Goal: Find specific page/section: Find specific page/section

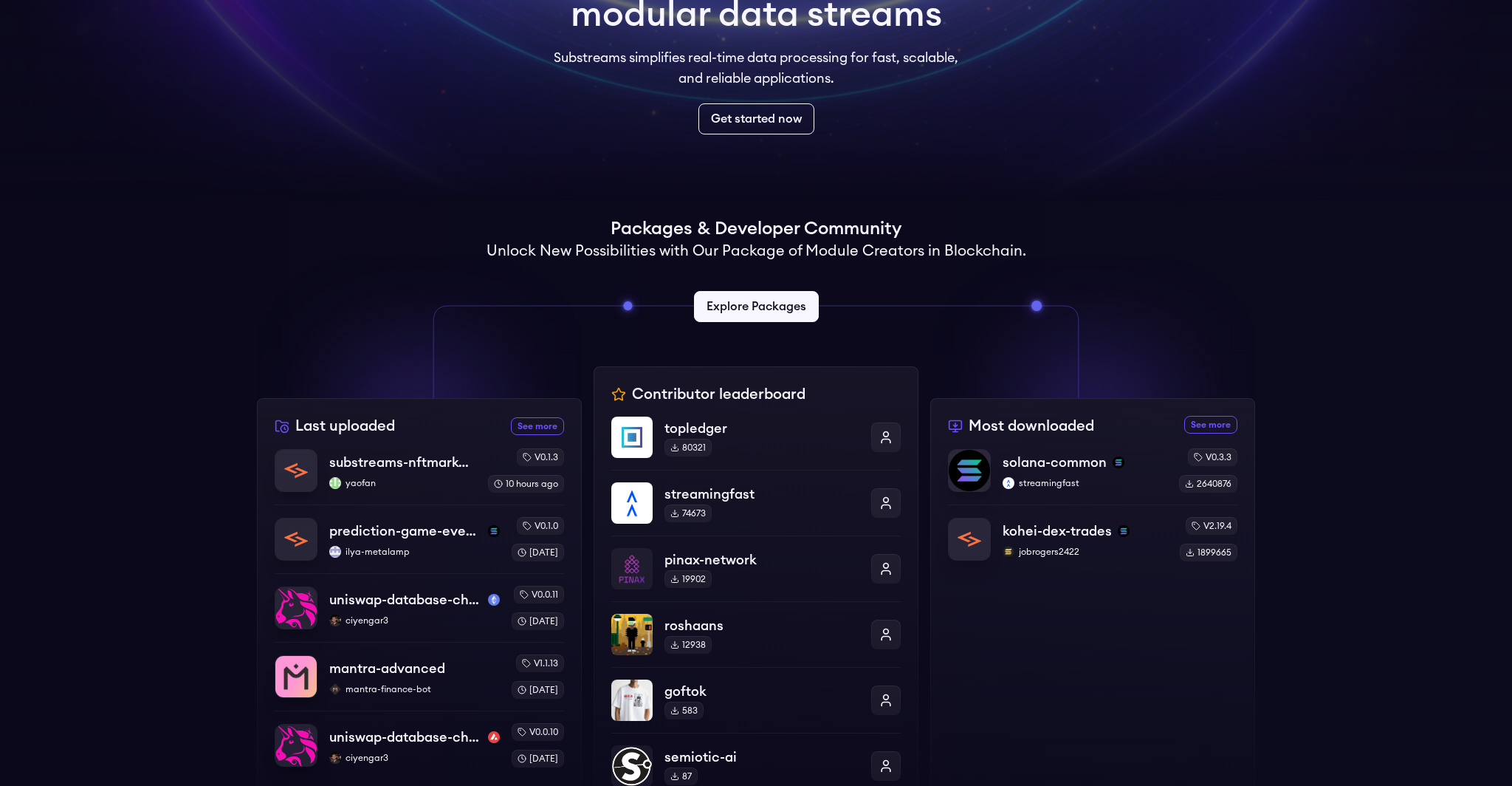
scroll to position [169, 0]
click at [776, 311] on link "Explore Packages" at bounding box center [755, 305] width 130 height 33
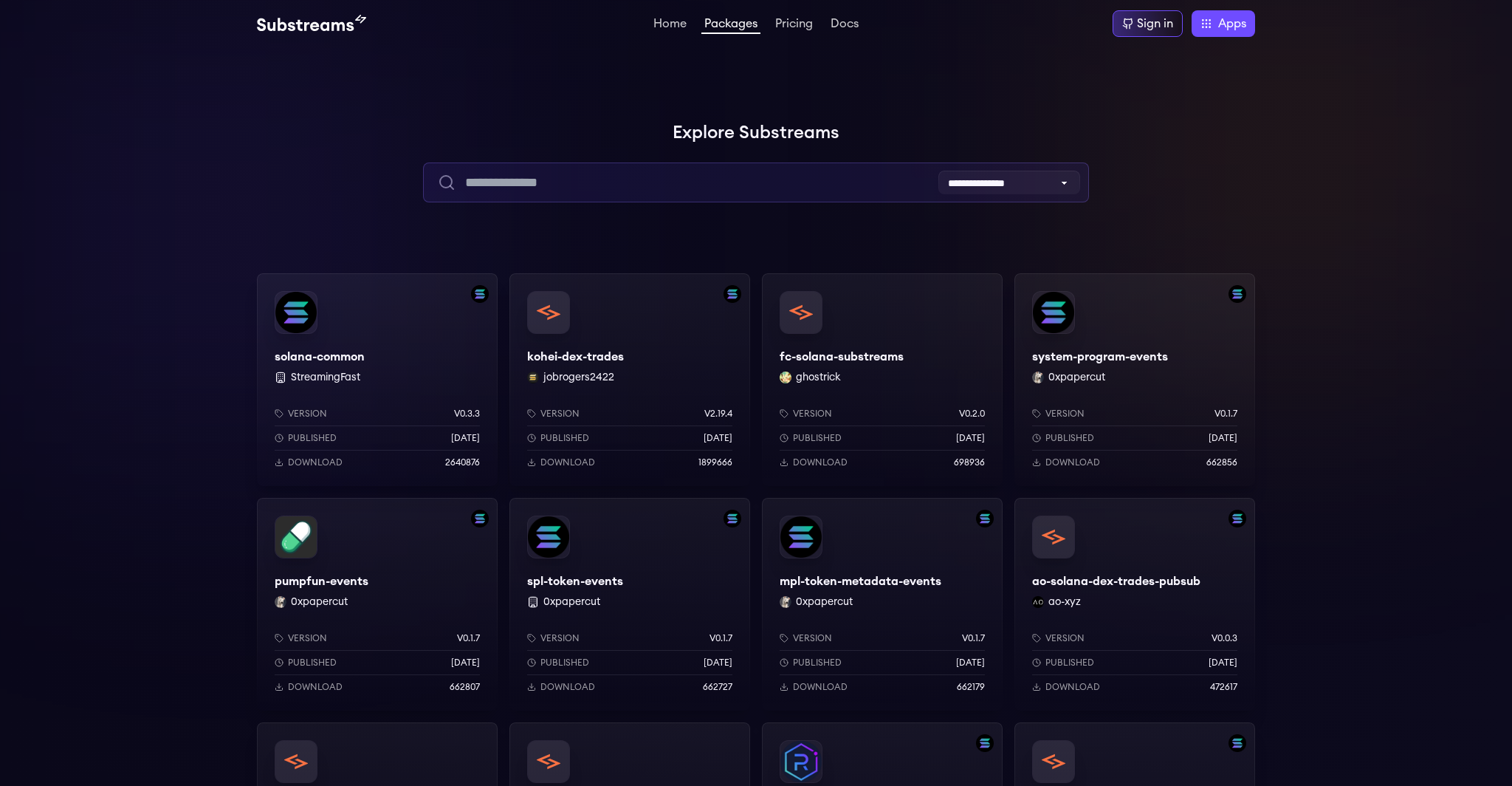
click at [791, 174] on input "text" at bounding box center [756, 182] width 666 height 40
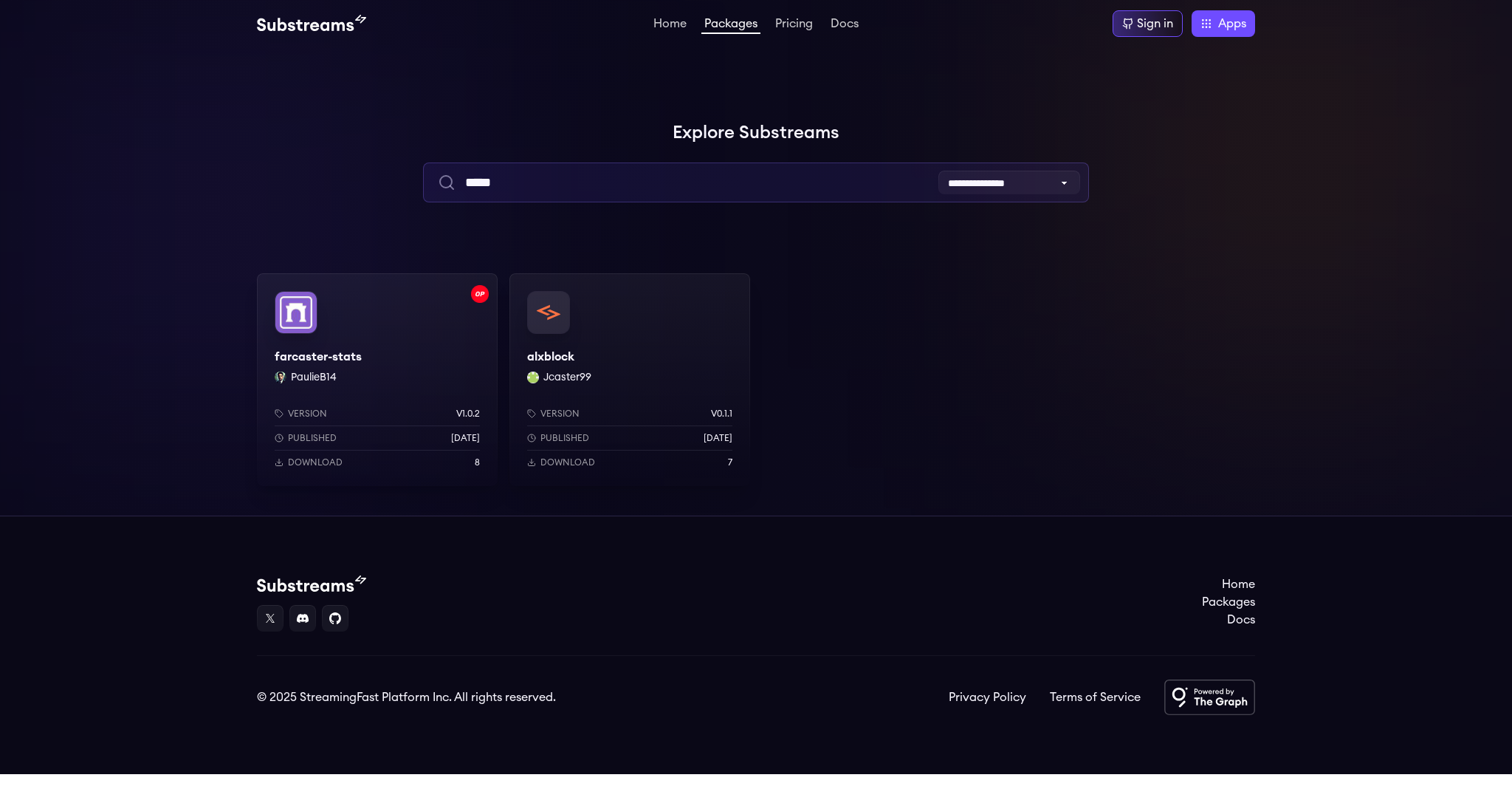
type input "*****"
